Goal: Information Seeking & Learning: Find specific fact

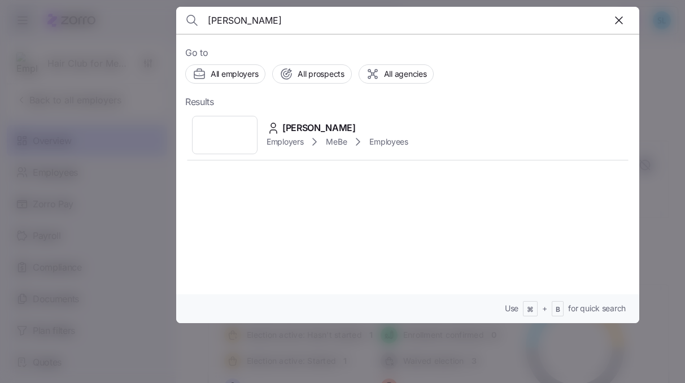
type input "[PERSON_NAME]"
click at [330, 127] on div "[PERSON_NAME]" at bounding box center [337, 128] width 142 height 14
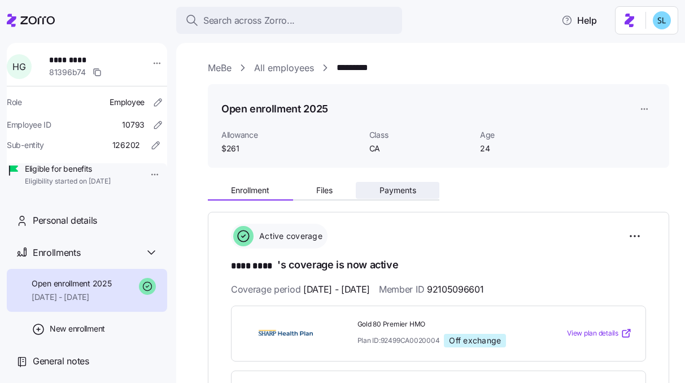
click at [405, 186] on span "Payments" at bounding box center [397, 190] width 37 height 8
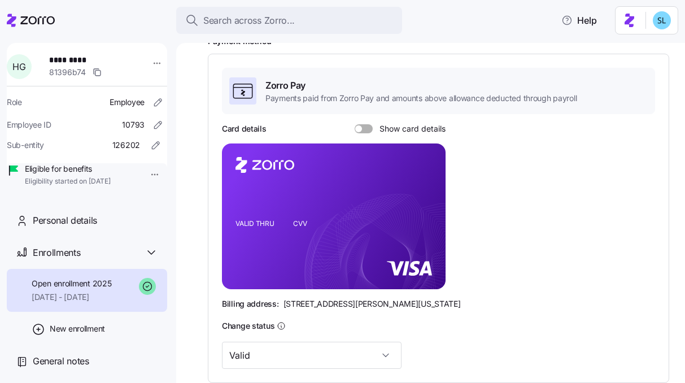
scroll to position [137, 0]
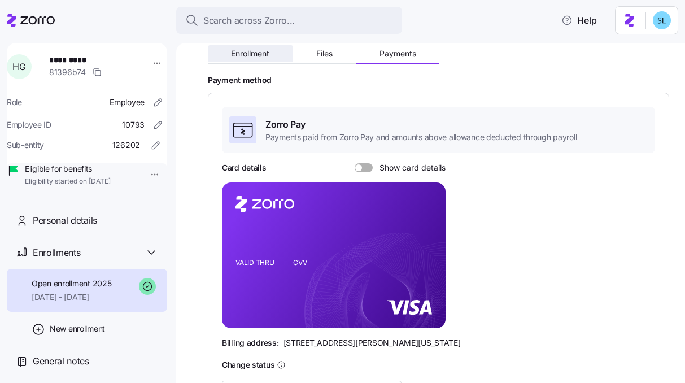
click at [256, 55] on span "Enrollment" at bounding box center [250, 54] width 38 height 8
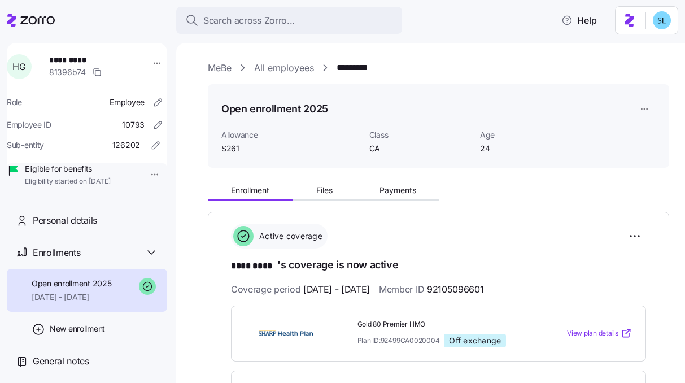
click at [483, 286] on span "92105096601" at bounding box center [455, 289] width 56 height 14
copy span "92105096601"
drag, startPoint x: 399, startPoint y: 63, endPoint x: 360, endPoint y: 67, distance: 39.2
click at [360, 67] on div "MeBe All employees *********" at bounding box center [438, 68] width 461 height 14
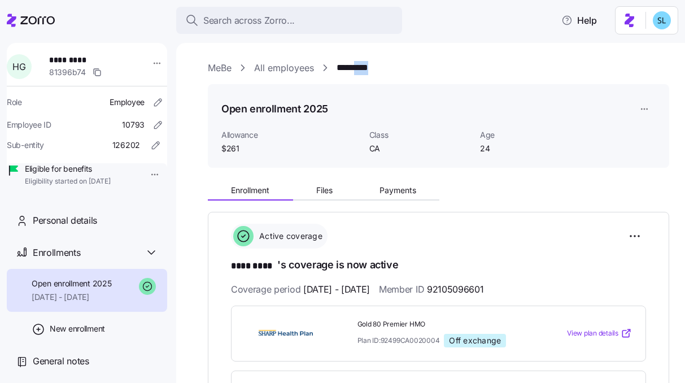
copy link "****"
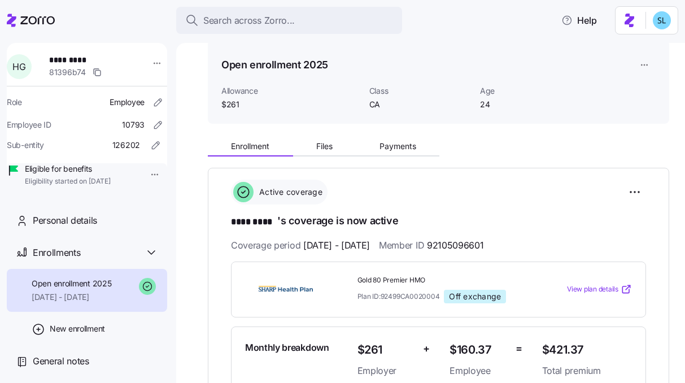
scroll to position [88, 0]
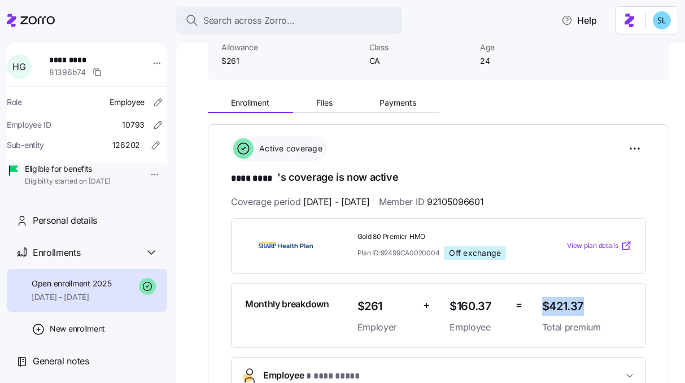
drag, startPoint x: 589, startPoint y: 301, endPoint x: 536, endPoint y: 304, distance: 53.7
click at [542, 304] on span "$421.37" at bounding box center [587, 306] width 90 height 19
copy span "$421.37"
click at [399, 107] on span "Payments" at bounding box center [397, 103] width 37 height 8
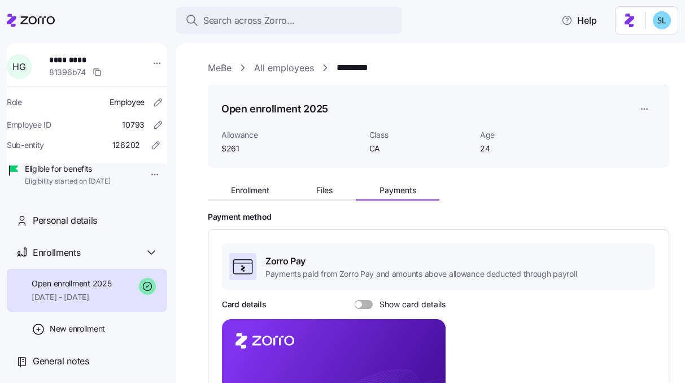
click at [369, 301] on span at bounding box center [367, 304] width 11 height 9
click at [355, 300] on input "Show card details" at bounding box center [355, 300] width 0 height 0
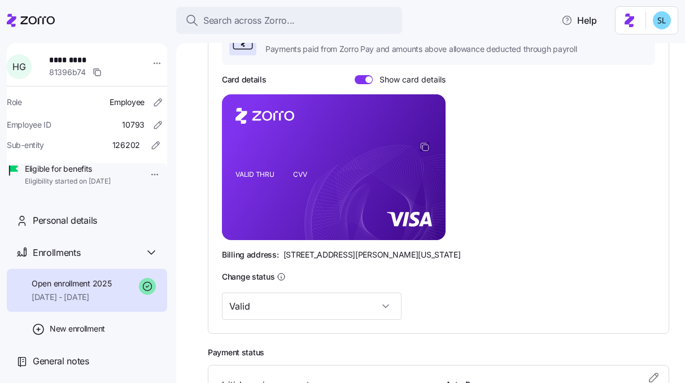
click at [427, 147] on icon "copy-to-clipboard" at bounding box center [424, 147] width 10 height 10
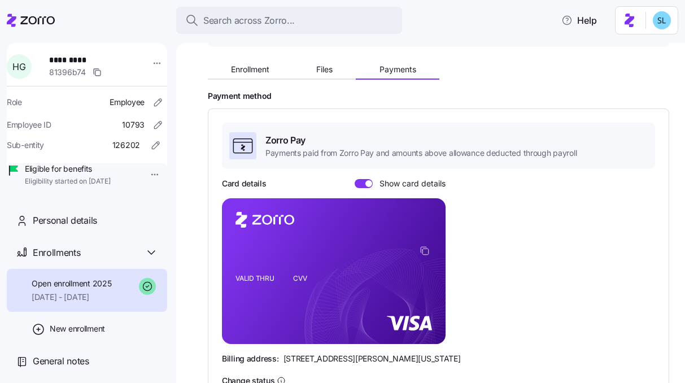
scroll to position [0, 0]
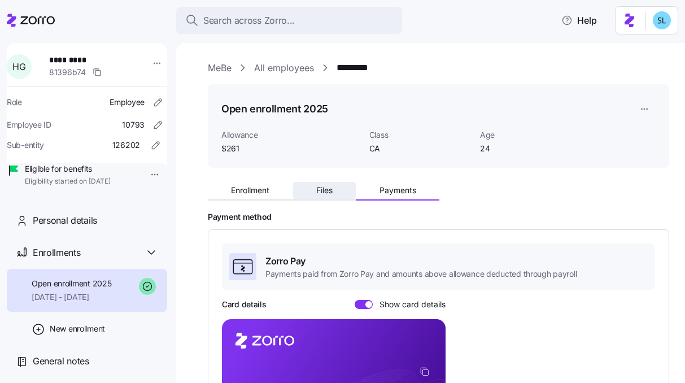
click at [334, 189] on button "Files" at bounding box center [324, 190] width 63 height 17
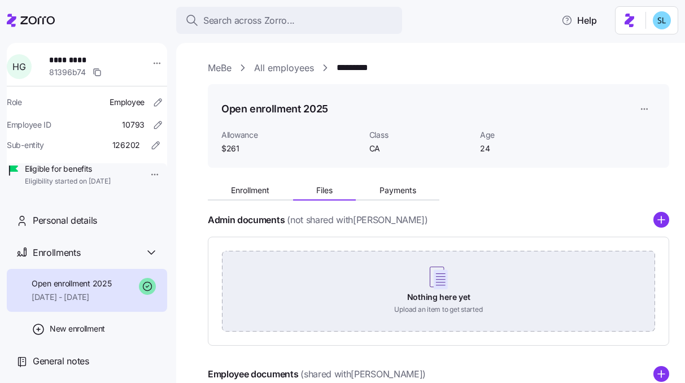
scroll to position [209, 0]
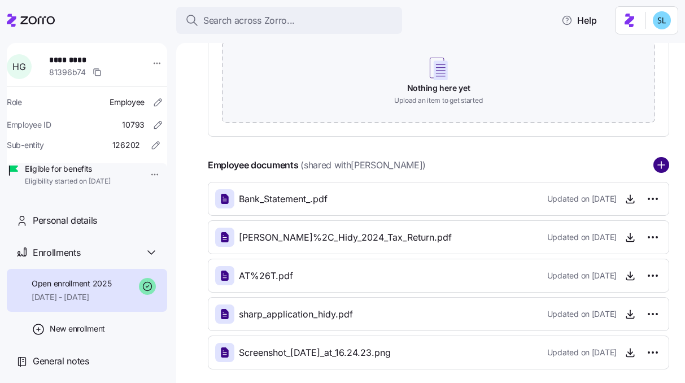
click at [654, 161] on circle "add icon" at bounding box center [661, 165] width 15 height 15
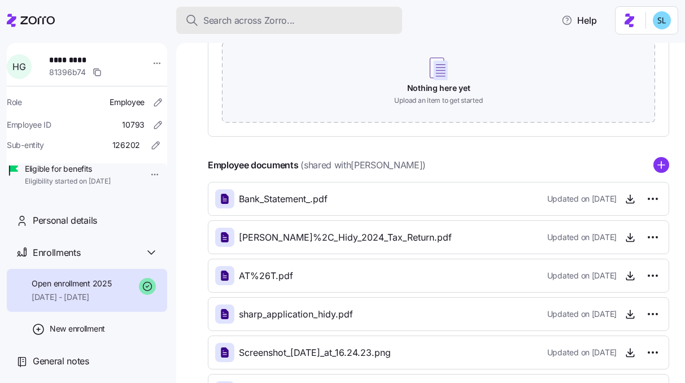
click at [279, 12] on button "Search across Zorro..." at bounding box center [289, 20] width 226 height 27
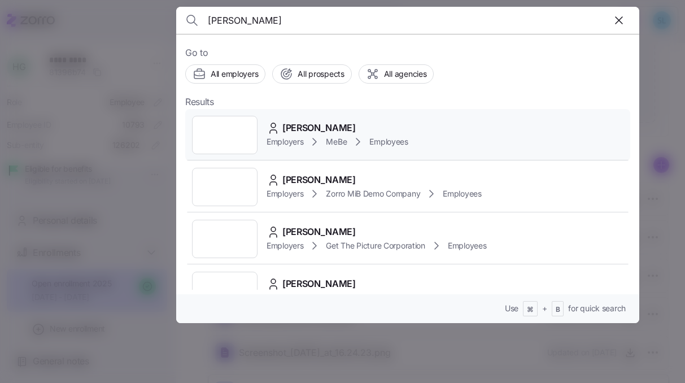
type input "Enrique May"
click at [311, 129] on span "Enrique May" at bounding box center [318, 128] width 73 height 14
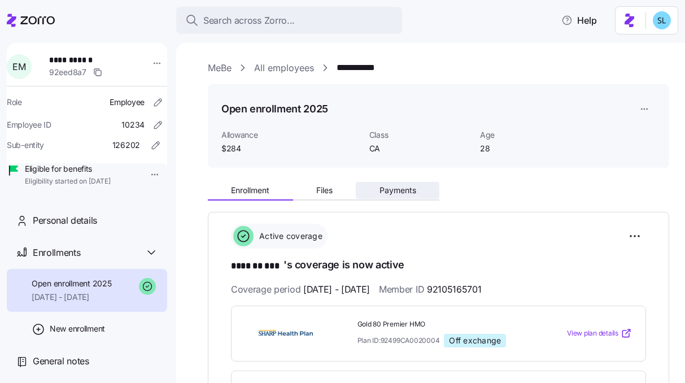
click at [434, 196] on button "Payments" at bounding box center [398, 190] width 84 height 17
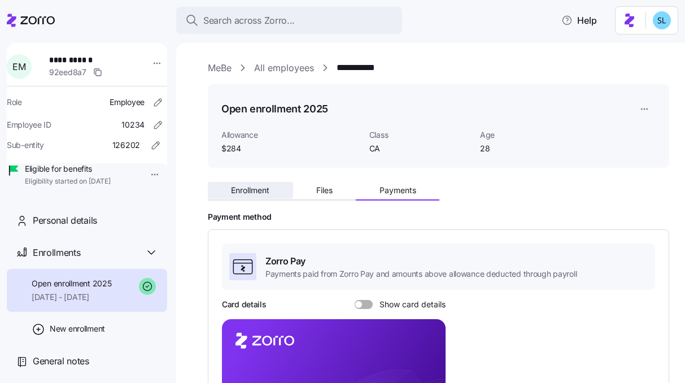
click at [273, 194] on button "Enrollment" at bounding box center [250, 190] width 85 height 17
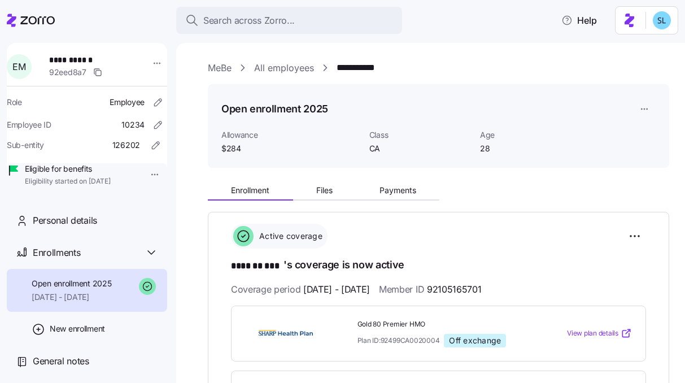
click at [481, 282] on span "92105165701" at bounding box center [454, 289] width 54 height 14
click at [481, 285] on span "92105165701" at bounding box center [454, 289] width 54 height 14
copy span "92105165701"
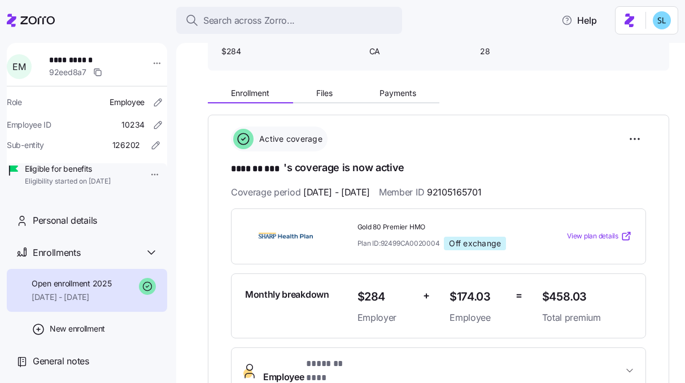
click at [556, 294] on span "$458.03" at bounding box center [587, 296] width 90 height 19
copy span "$458.03"
click at [383, 103] on div "**********" at bounding box center [438, 374] width 461 height 588
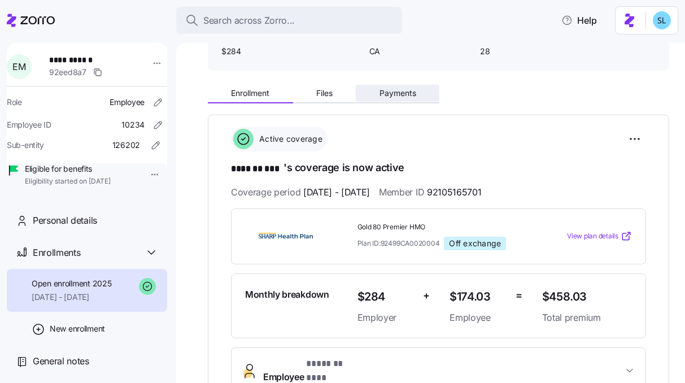
click at [384, 95] on span "Payments" at bounding box center [397, 93] width 37 height 8
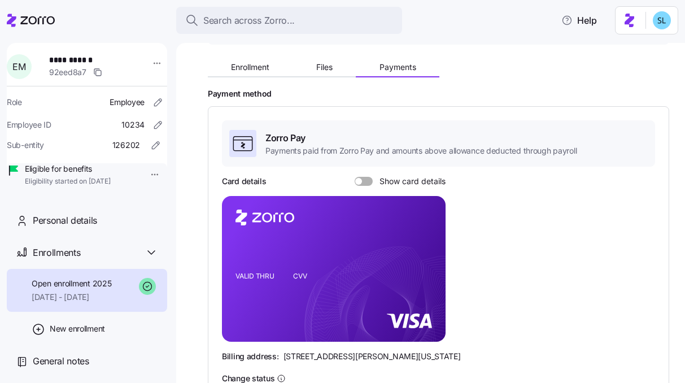
scroll to position [182, 0]
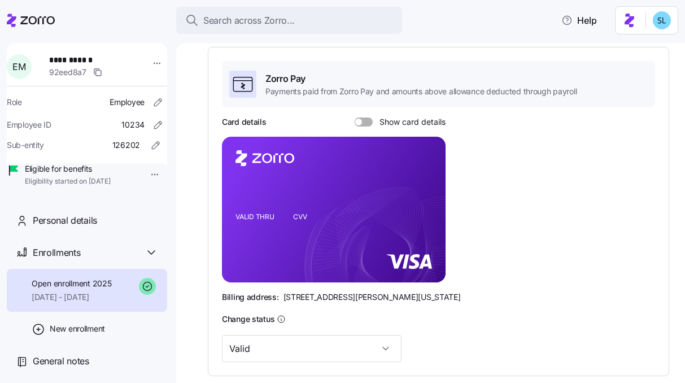
click at [365, 126] on span at bounding box center [367, 121] width 11 height 9
click at [355, 117] on input "Show card details" at bounding box center [355, 117] width 0 height 0
click at [428, 186] on icon "copy-to-clipboard" at bounding box center [424, 189] width 10 height 10
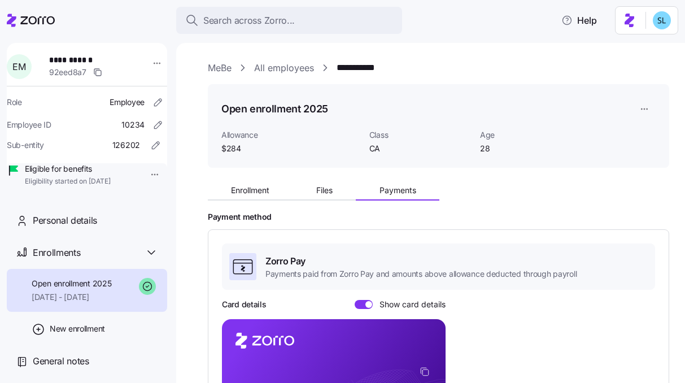
click at [335, 180] on div "Enrollment Files Payments" at bounding box center [438, 189] width 461 height 24
click at [334, 192] on button "Files" at bounding box center [324, 190] width 63 height 17
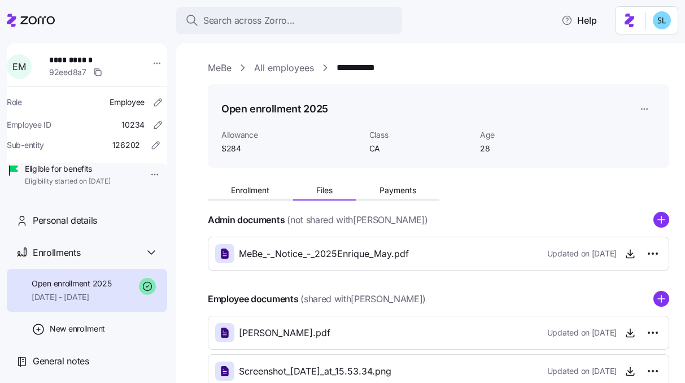
scroll to position [73, 0]
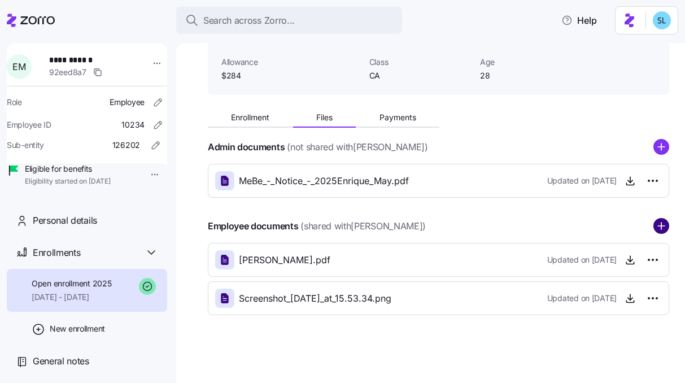
click at [654, 225] on circle "add icon" at bounding box center [661, 226] width 15 height 15
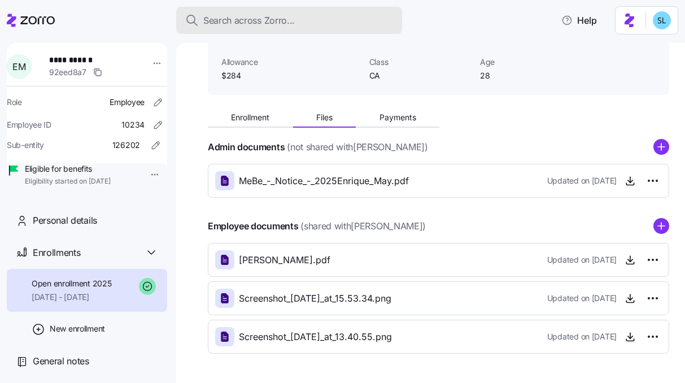
click at [330, 25] on div "Search across Zorro..." at bounding box center [289, 21] width 208 height 14
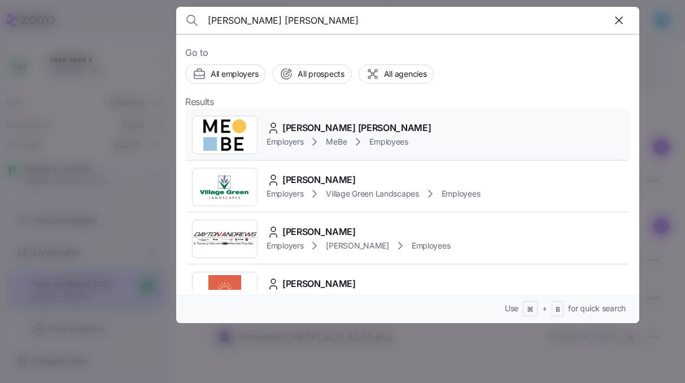
type input "Haydee Rodriguez Hernandez"
click at [363, 125] on span "Haydee Rodriguez Hernandez" at bounding box center [356, 128] width 148 height 14
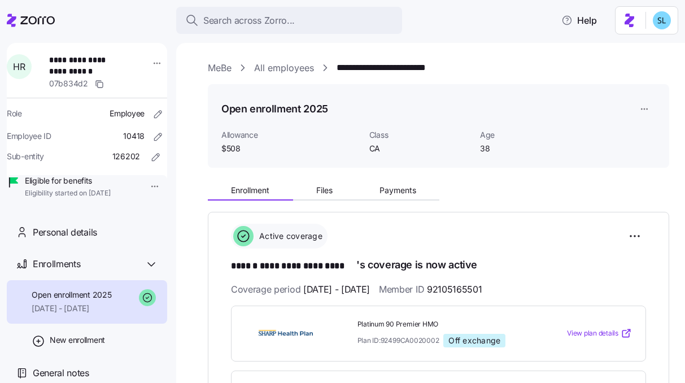
click at [481, 286] on span "92105165501" at bounding box center [454, 289] width 55 height 14
copy span "92105165501"
drag, startPoint x: 488, startPoint y: 69, endPoint x: 419, endPoint y: 70, distance: 69.5
click at [419, 70] on div "**********" at bounding box center [438, 68] width 461 height 14
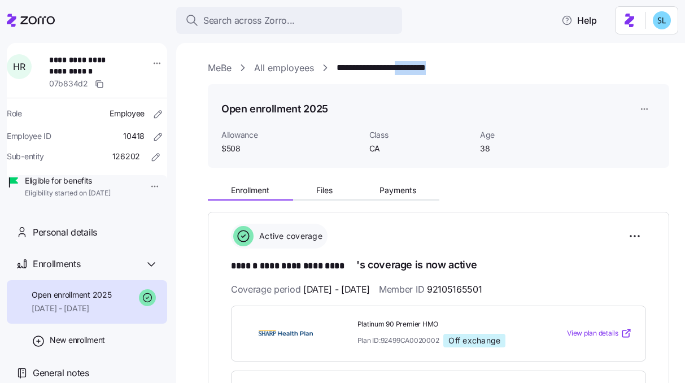
copy link "*********"
drag, startPoint x: 109, startPoint y: 69, endPoint x: 81, endPoint y: 62, distance: 28.6
click at [81, 62] on span "**********" at bounding box center [86, 65] width 75 height 23
copy span "**********"
click at [400, 196] on button "Payments" at bounding box center [398, 190] width 84 height 17
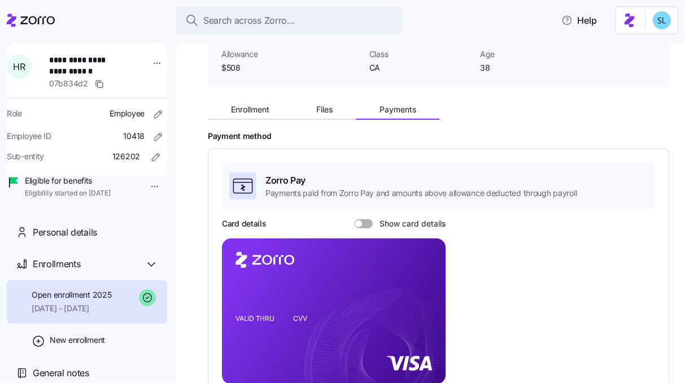
scroll to position [84, 0]
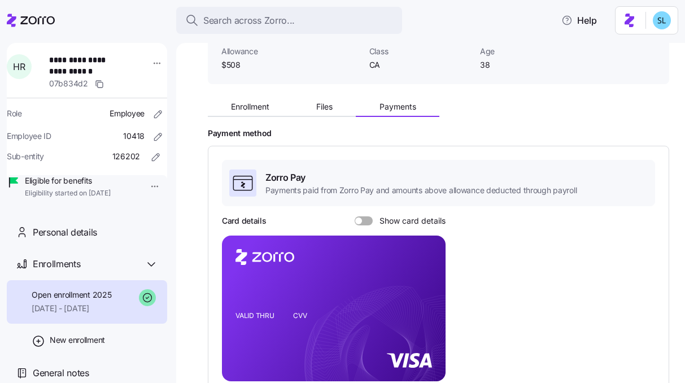
click at [366, 222] on span at bounding box center [367, 220] width 11 height 9
click at [355, 216] on input "Show card details" at bounding box center [355, 216] width 0 height 0
click at [427, 289] on icon "copy-to-clipboard" at bounding box center [424, 288] width 10 height 10
drag, startPoint x: 100, startPoint y: 72, endPoint x: 53, endPoint y: 58, distance: 49.3
click at [53, 58] on span "**********" at bounding box center [86, 65] width 75 height 23
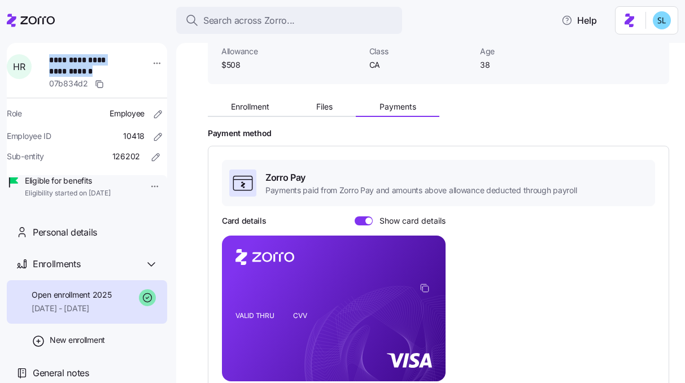
copy span "**********"
click at [313, 118] on div "Enrollment Files Payments Payment method Zorro Pay Payments paid from Zorro Pay…" at bounding box center [438, 332] width 461 height 479
click at [317, 112] on button "Files" at bounding box center [324, 106] width 63 height 17
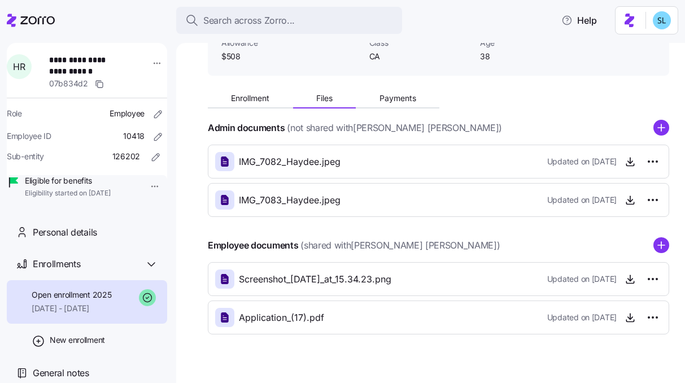
scroll to position [111, 0]
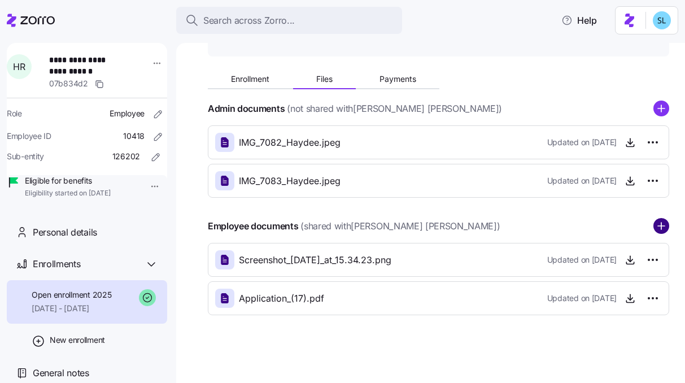
click at [654, 221] on circle "add icon" at bounding box center [661, 226] width 15 height 15
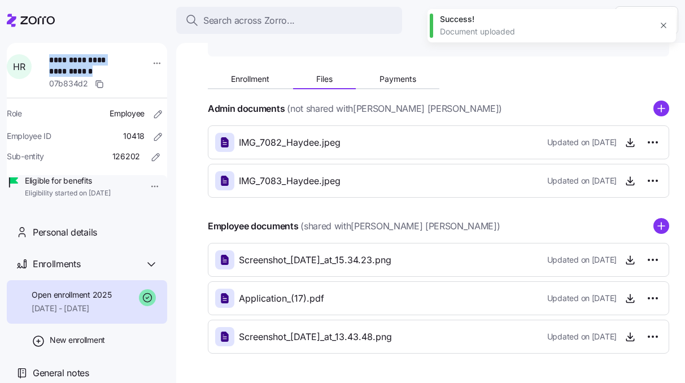
drag, startPoint x: 93, startPoint y: 73, endPoint x: 40, endPoint y: 63, distance: 53.5
click at [40, 63] on div "**********" at bounding box center [86, 73] width 169 height 46
copy div "**********"
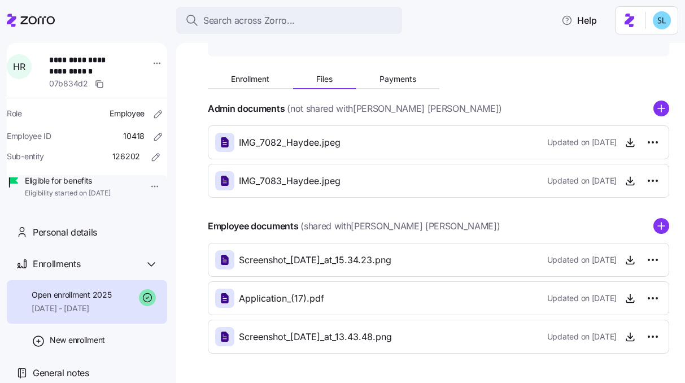
click at [461, 58] on div "**********" at bounding box center [438, 179] width 461 height 458
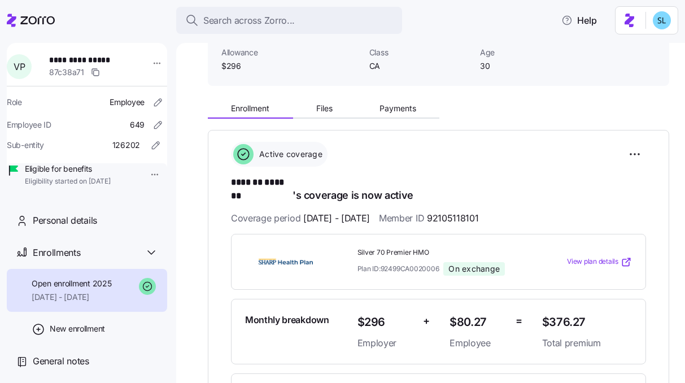
scroll to position [100, 0]
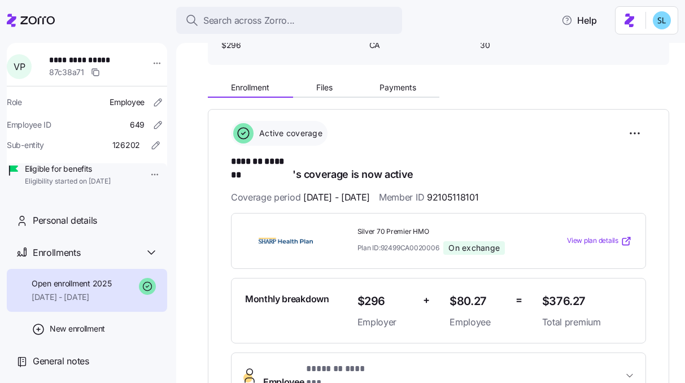
click at [81, 64] on span "**********" at bounding box center [86, 59] width 75 height 11
copy span "**********"
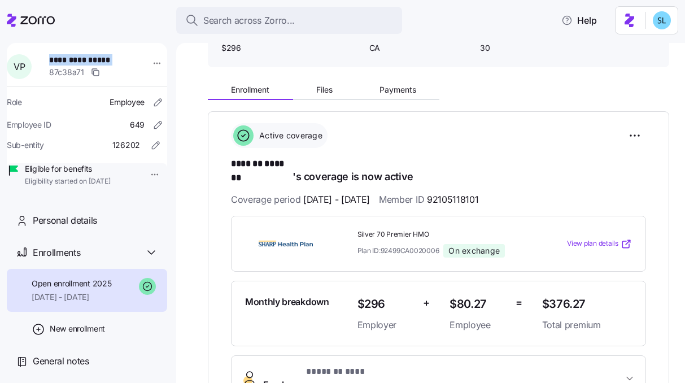
scroll to position [103, 0]
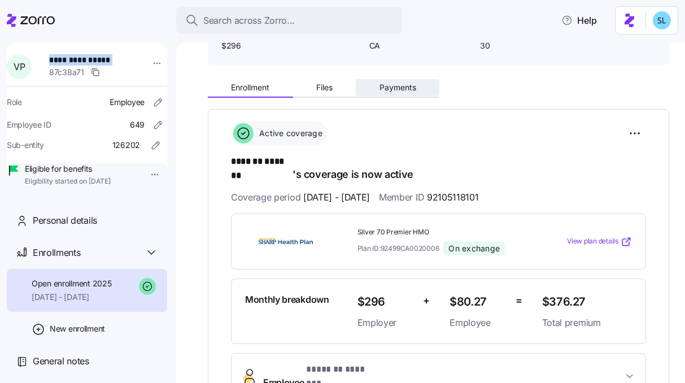
click at [419, 89] on button "Payments" at bounding box center [398, 87] width 84 height 17
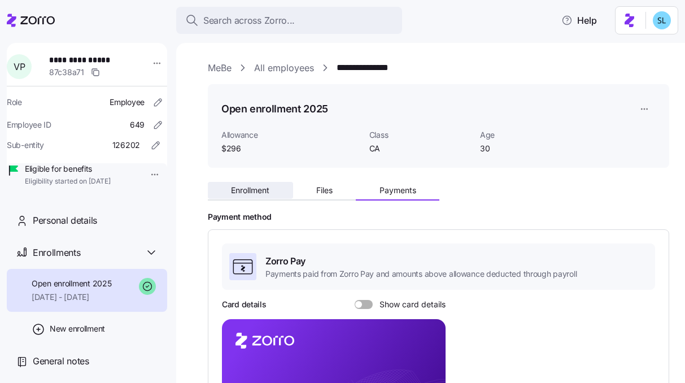
click at [256, 186] on span "Enrollment" at bounding box center [250, 190] width 38 height 8
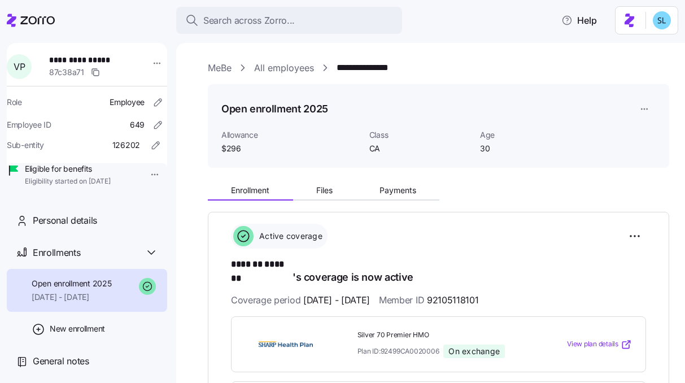
click at [478, 293] on span "92105118101" at bounding box center [452, 300] width 51 height 14
copy span "92105118101"
